Goal: Navigation & Orientation: Find specific page/section

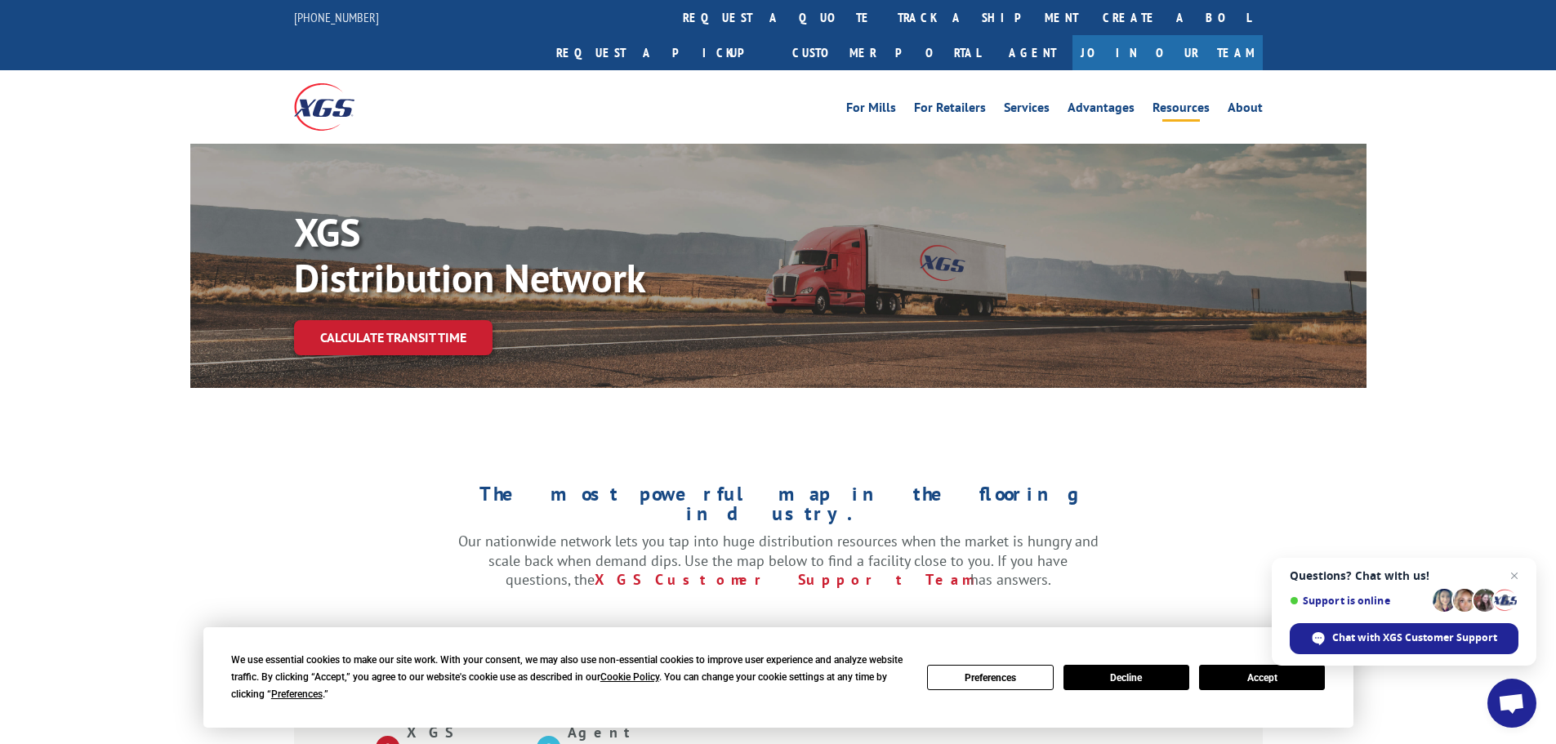
click at [1169, 101] on link "Resources" at bounding box center [1180, 110] width 57 height 18
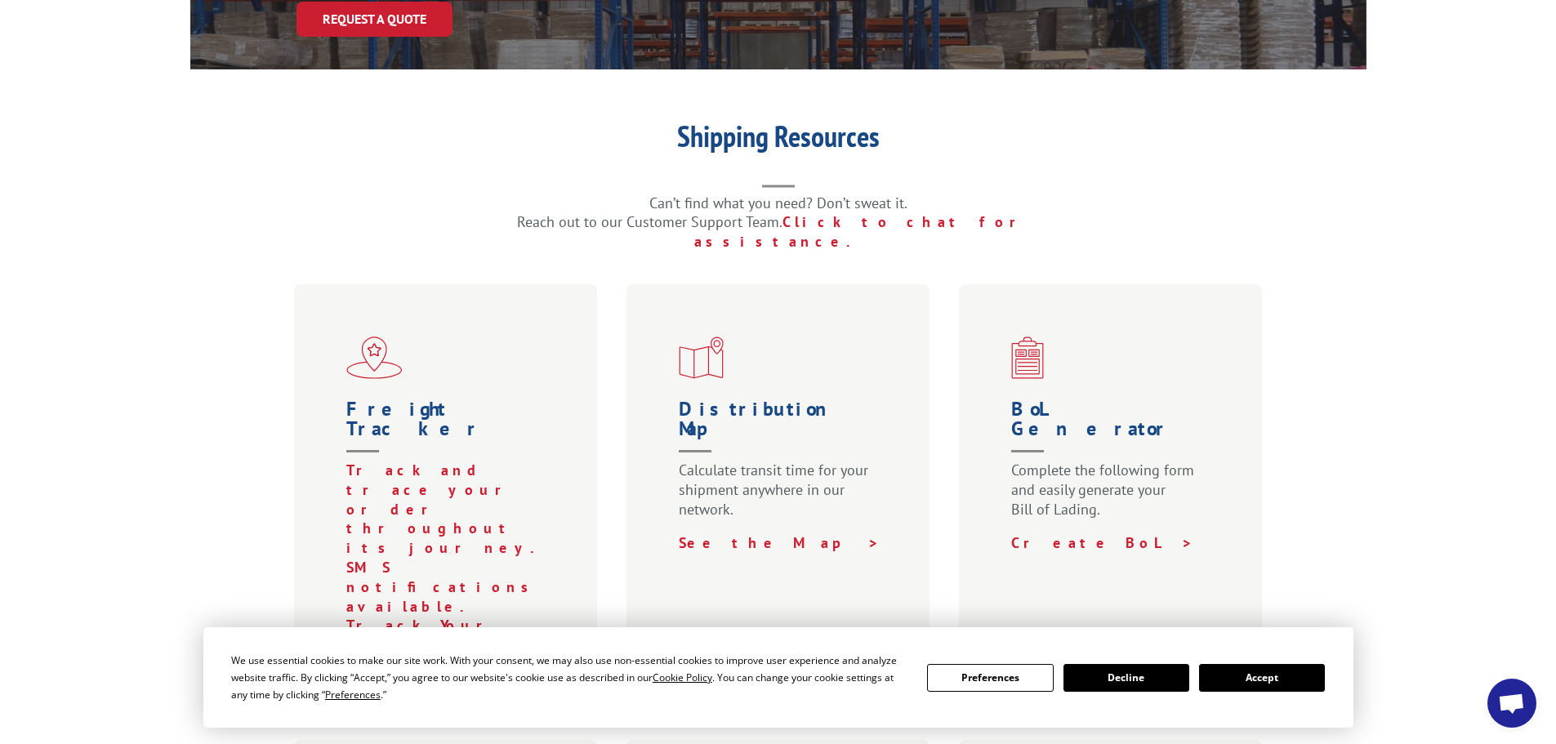
scroll to position [8008, 0]
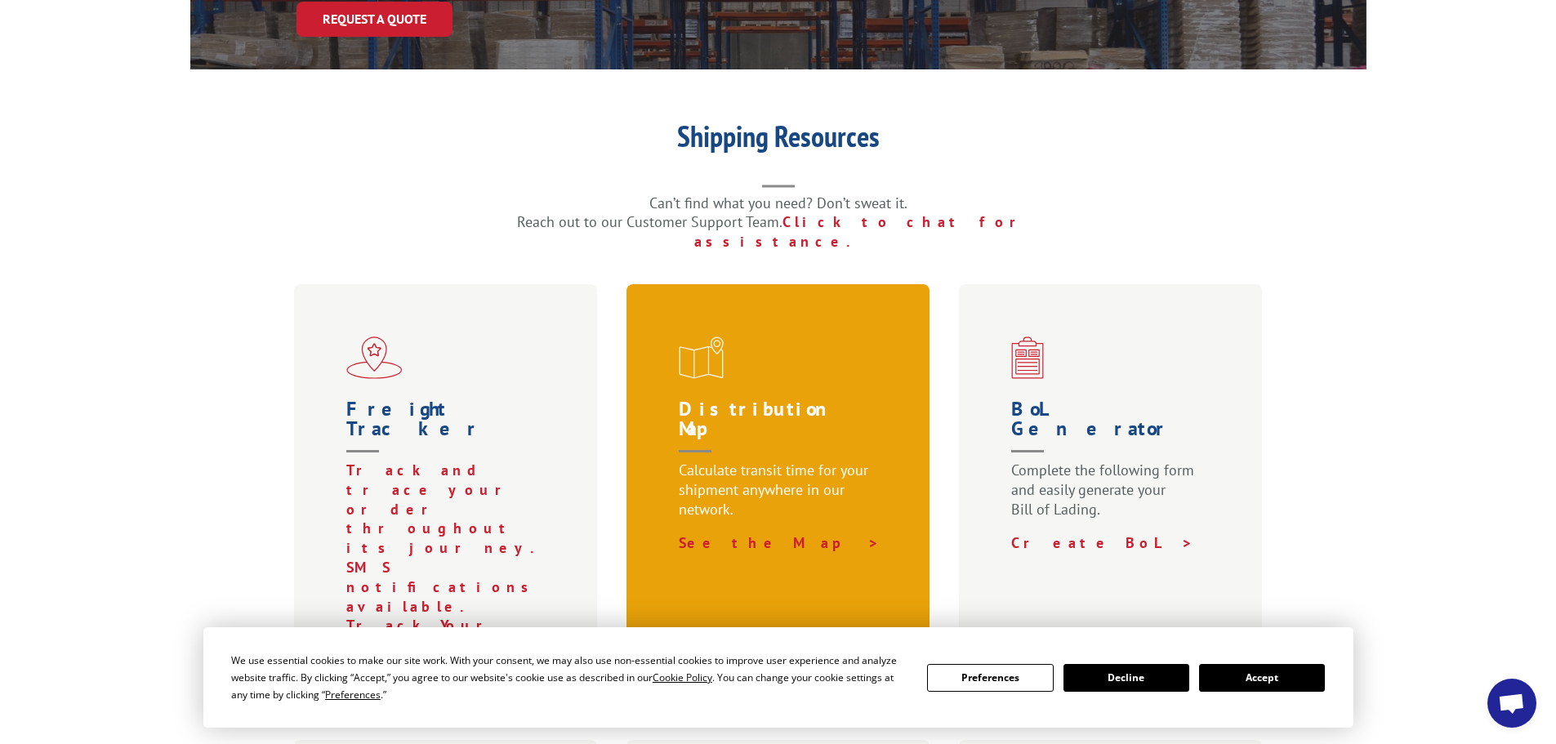
click at [777, 461] on p "Calculate transit time for your shipment anywhere in our network." at bounding box center [782, 497] width 206 height 73
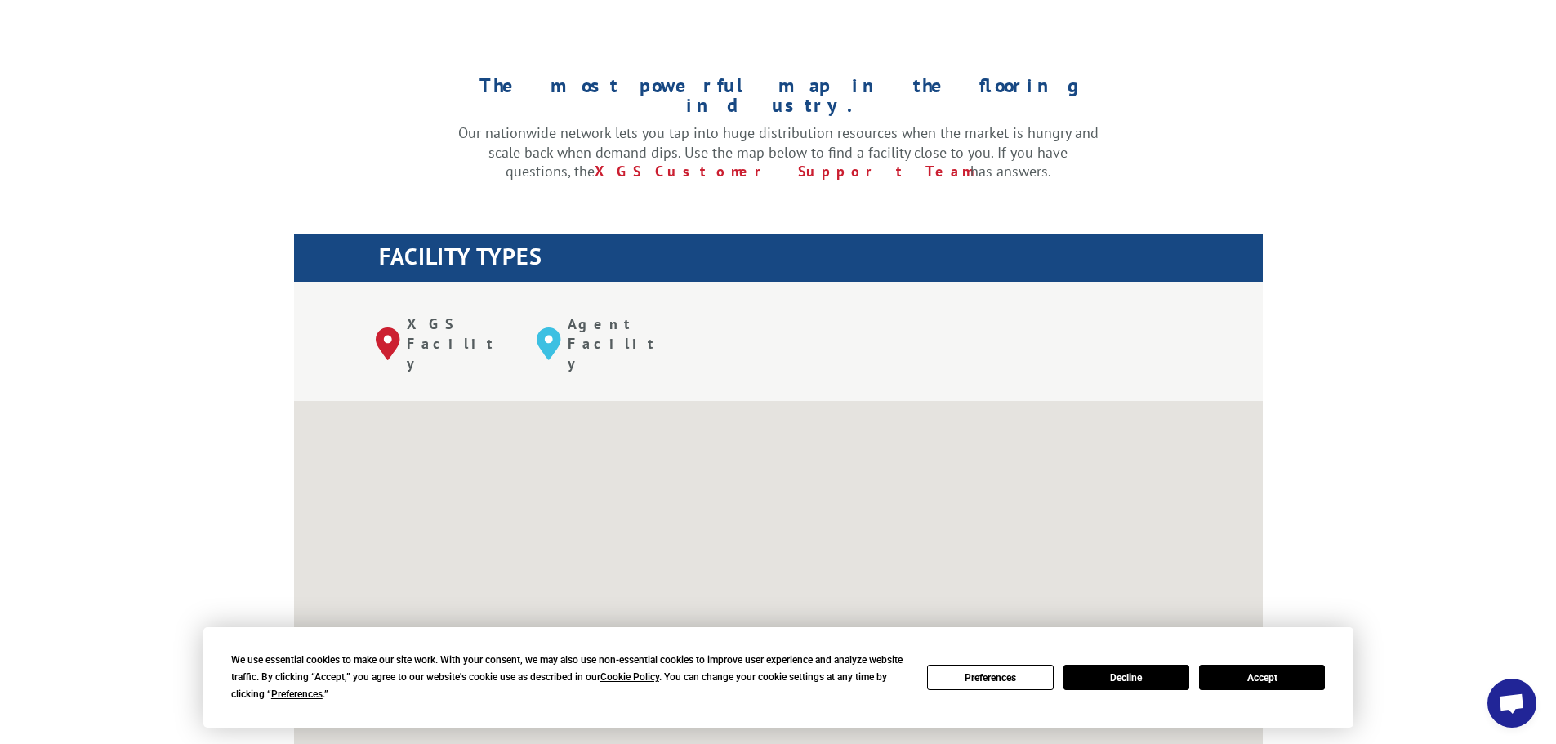
scroll to position [8008, 0]
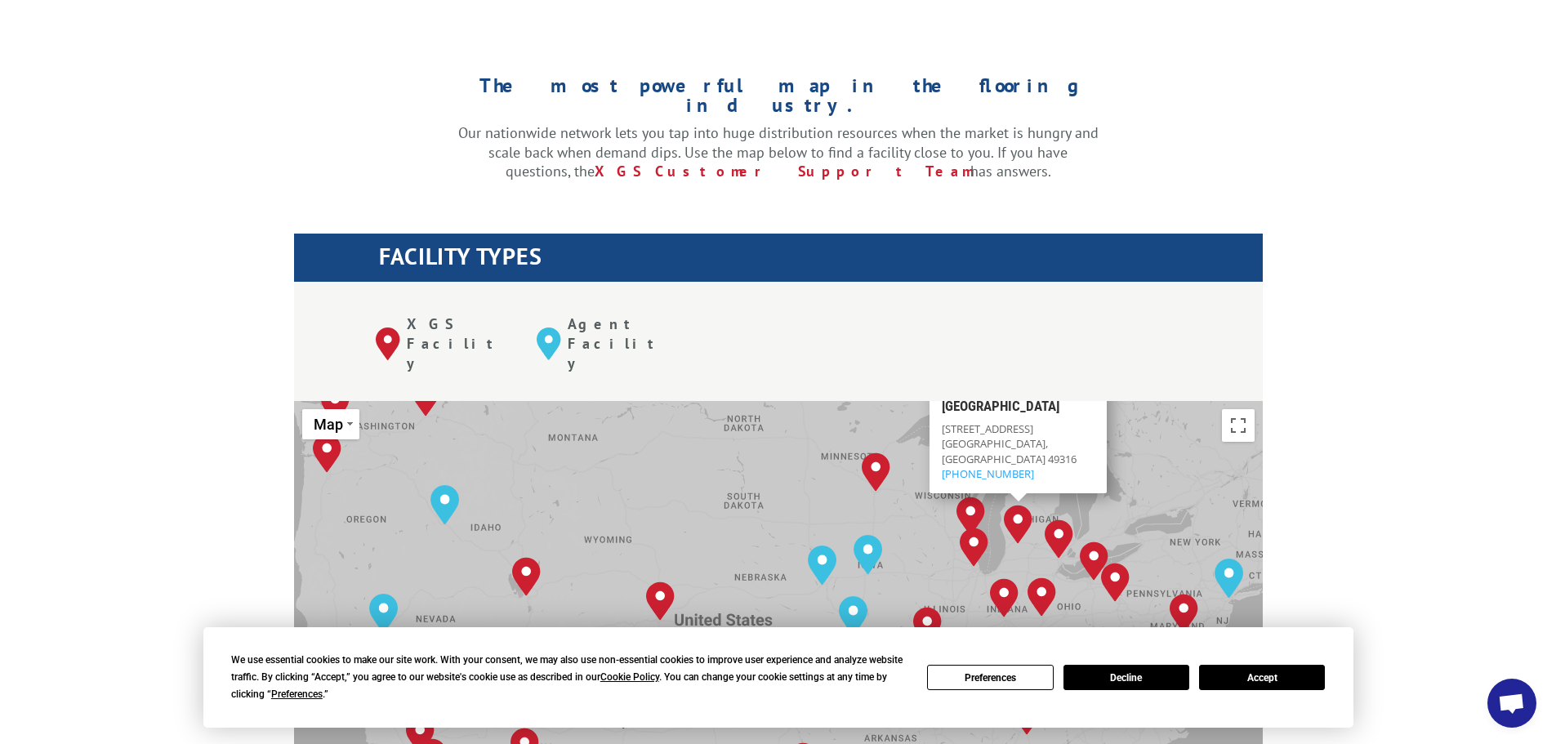
drag, startPoint x: 1326, startPoint y: 474, endPoint x: 1325, endPoint y: 462, distance: 12.4
